Goal: Task Accomplishment & Management: Manage account settings

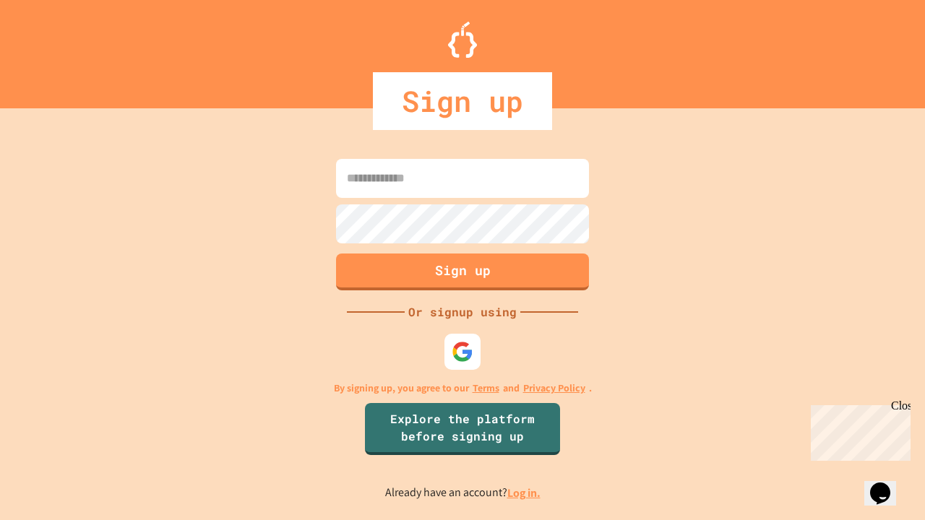
click at [525, 493] on link "Log in." at bounding box center [523, 493] width 33 height 15
